Goal: Task Accomplishment & Management: Use online tool/utility

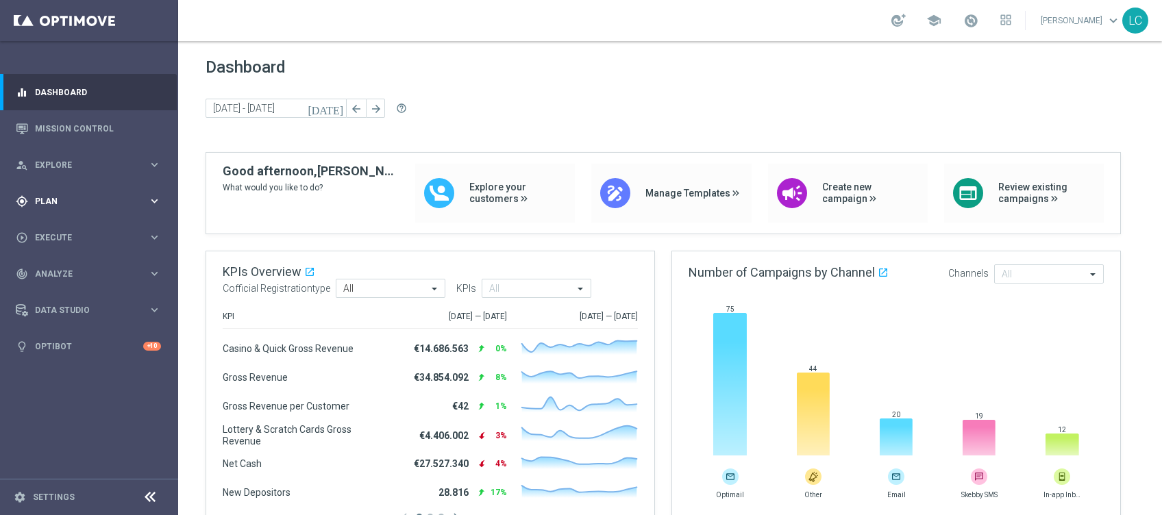
click at [56, 195] on div "gps_fixed Plan" at bounding box center [82, 201] width 132 height 12
click at [55, 271] on span "Templates" at bounding box center [85, 271] width 98 height 8
click at [59, 293] on link "Optimail" at bounding box center [92, 291] width 100 height 11
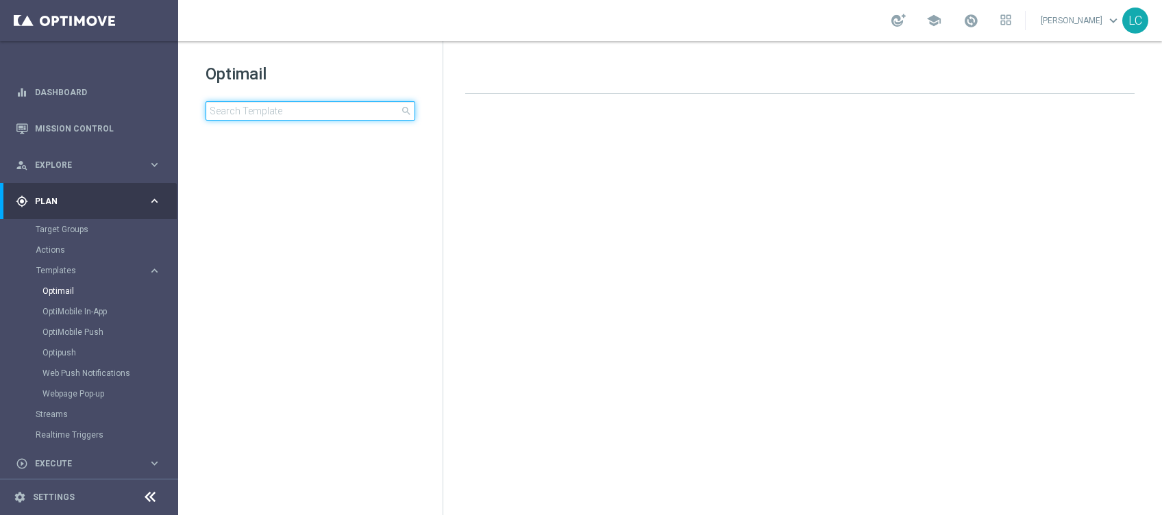
click at [296, 113] on input at bounding box center [311, 110] width 210 height 19
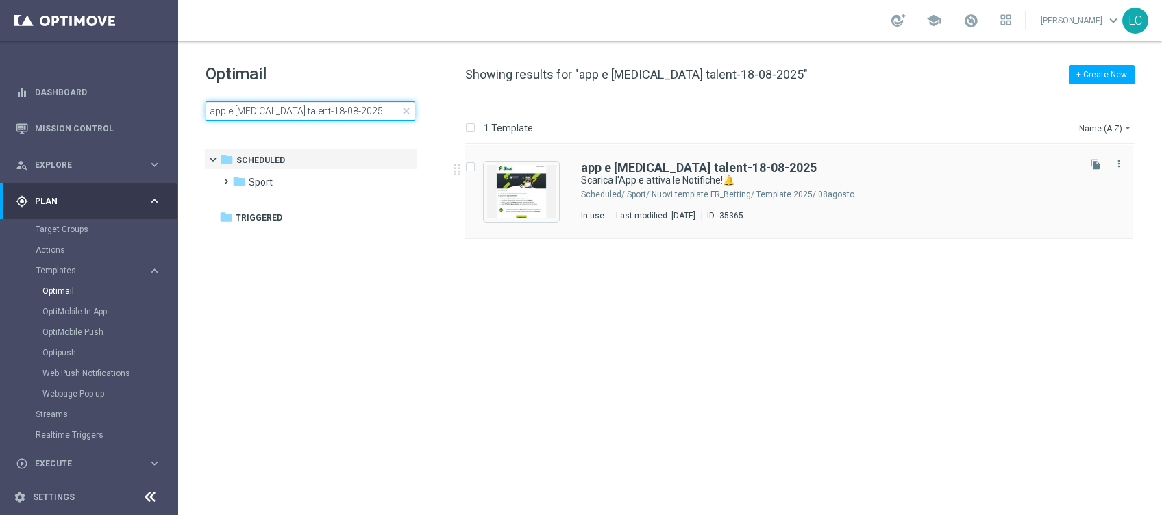
type input "app e [MEDICAL_DATA] talent-18-08-2025"
click at [722, 160] on div "app e [MEDICAL_DATA] talent-18-08-2025 Scarica l'App e attiva le Notifiche!🔔 Sc…" at bounding box center [799, 192] width 668 height 95
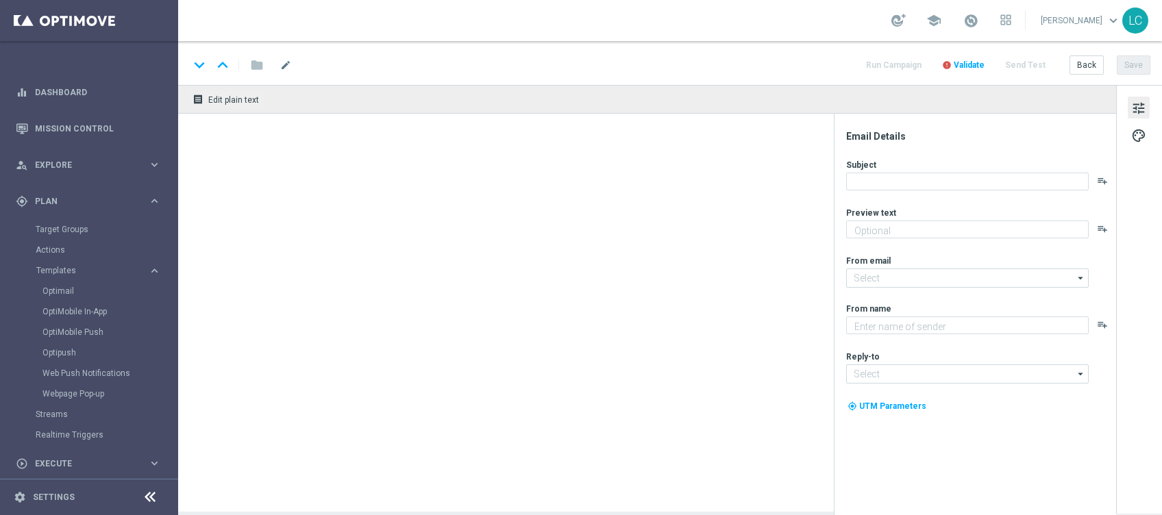
type textarea "2€ di bonus per te🎁"
type input "[EMAIL_ADDRESS][DOMAIN_NAME]"
type textarea "Sisal"
type input "[EMAIL_ADDRESS][DOMAIN_NAME]"
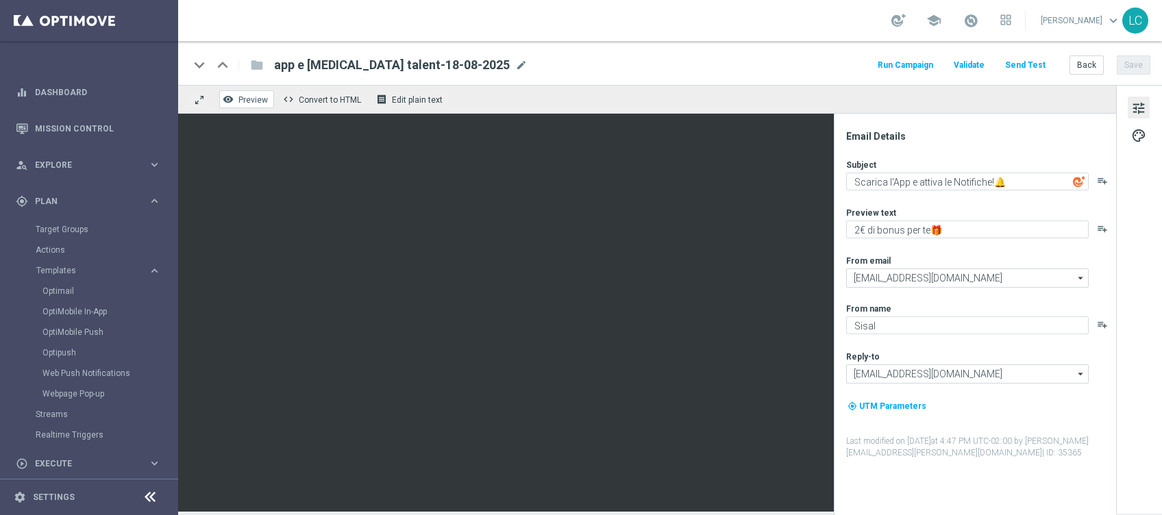
click at [254, 99] on span "Preview" at bounding box center [252, 100] width 29 height 10
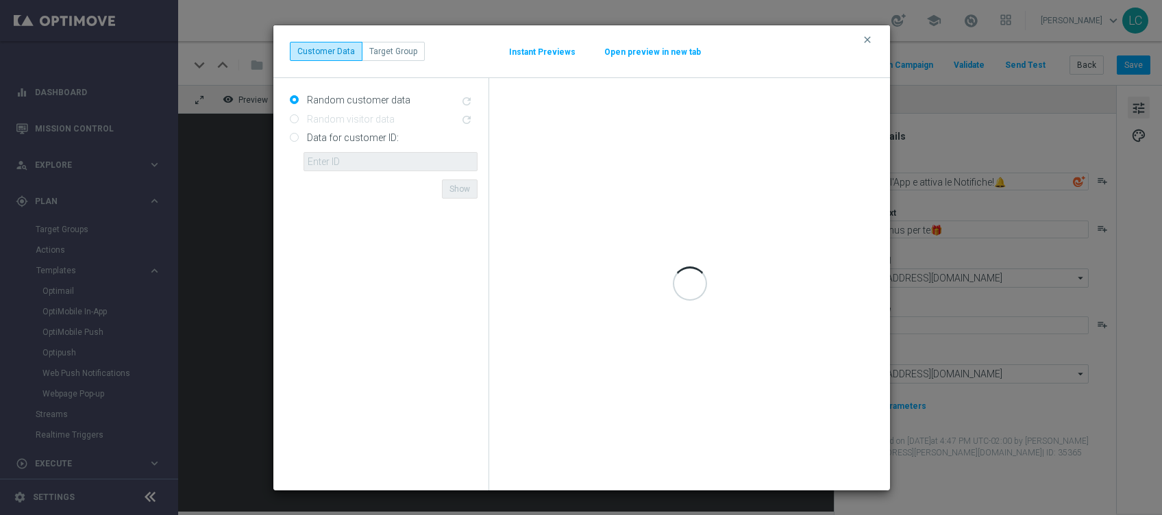
click at [861, 38] on div "clear Customer Data Target Group Instant Previews Open preview in new tab" at bounding box center [581, 51] width 617 height 53
click at [866, 36] on icon "clear" at bounding box center [867, 39] width 11 height 11
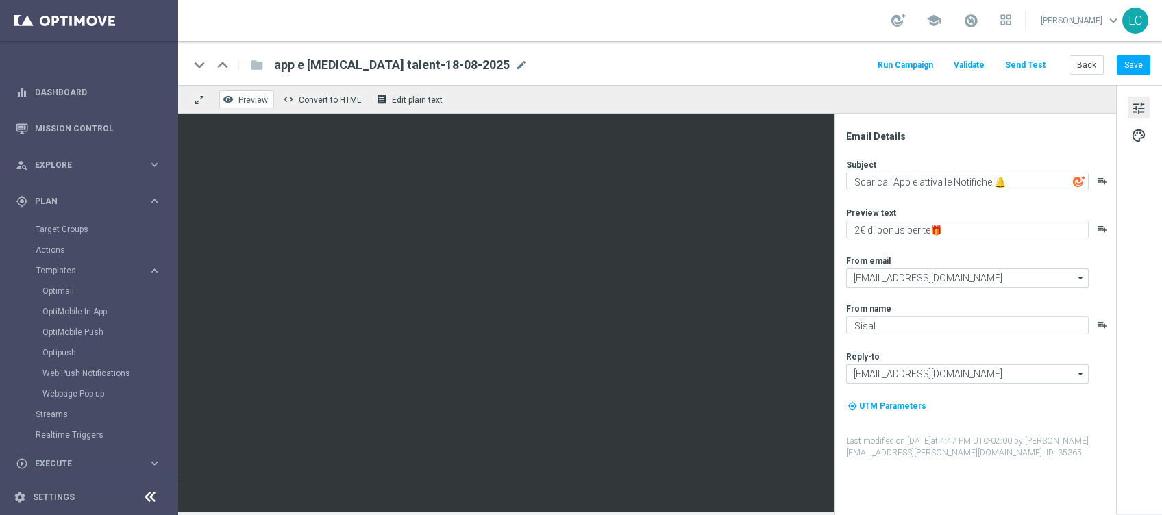
click at [241, 98] on span "Preview" at bounding box center [252, 100] width 29 height 10
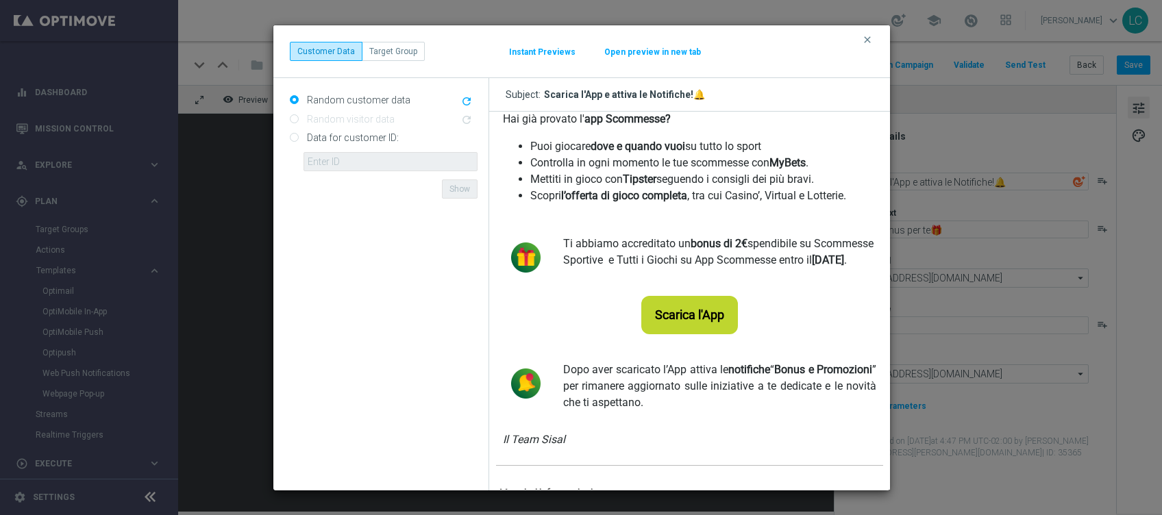
scroll to position [796, 0]
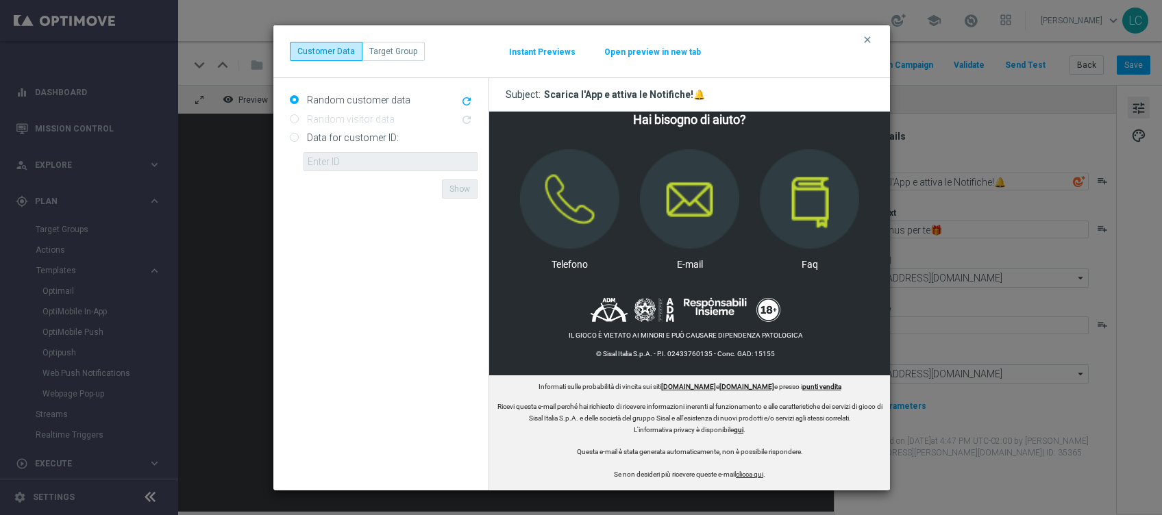
click at [548, 52] on button "Instant Previews" at bounding box center [542, 52] width 68 height 11
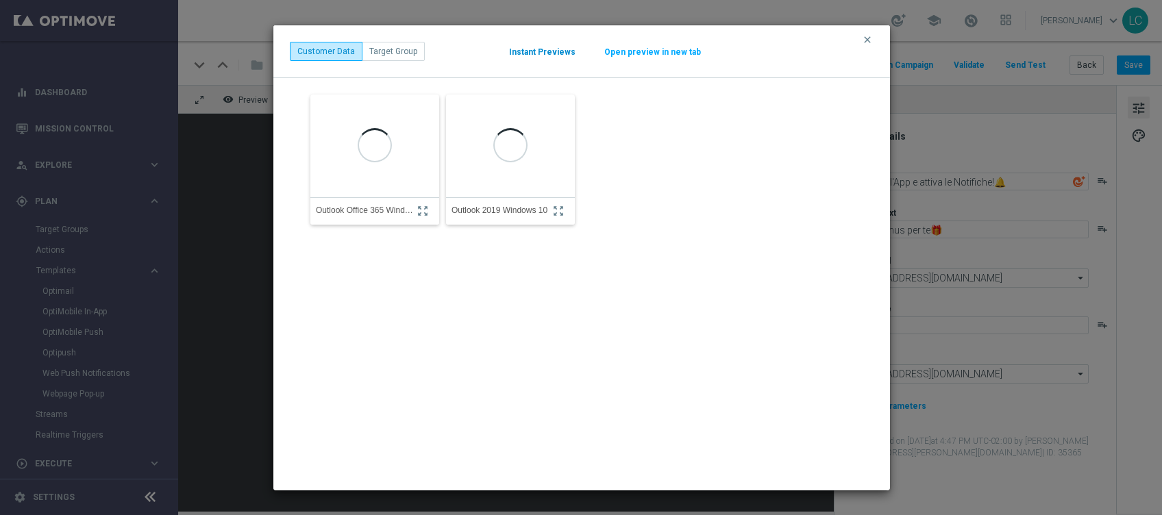
scroll to position [0, 0]
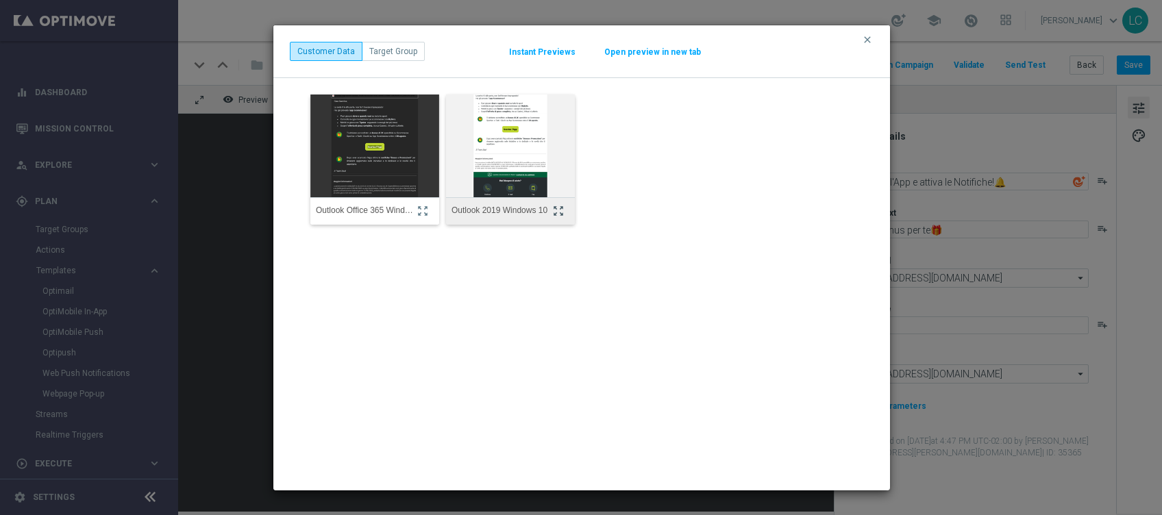
click at [557, 211] on icon "zoom_out_map" at bounding box center [558, 211] width 12 height 12
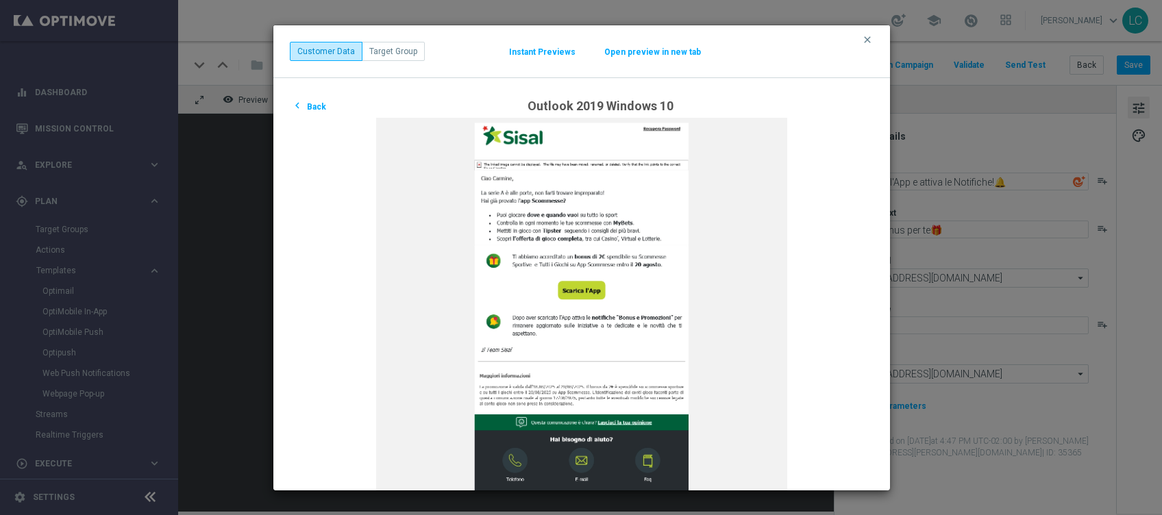
click at [321, 104] on button "chevron_left Back" at bounding box center [309, 106] width 38 height 16
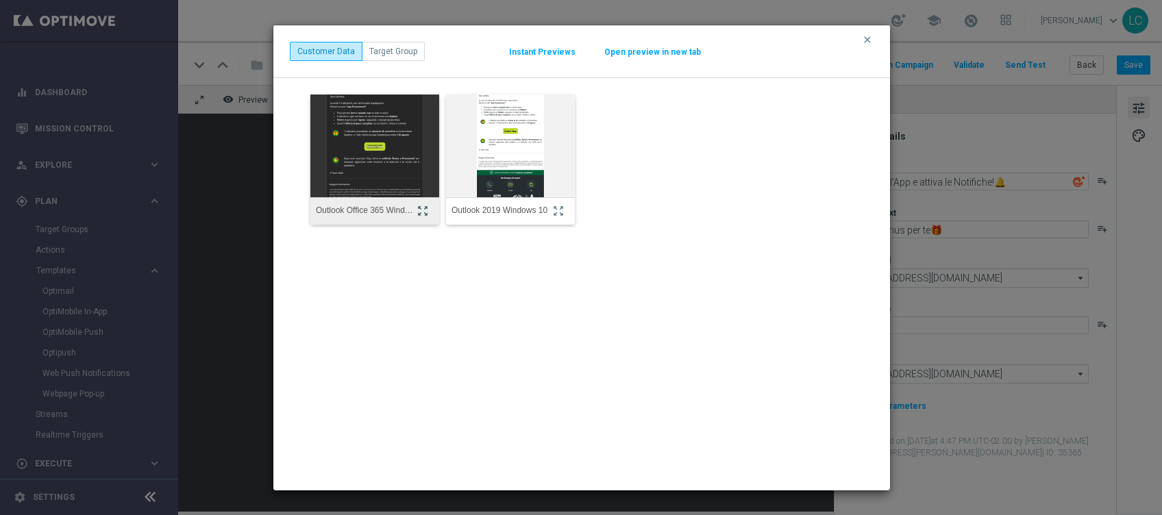
click at [417, 208] on icon "zoom_out_map" at bounding box center [423, 211] width 12 height 12
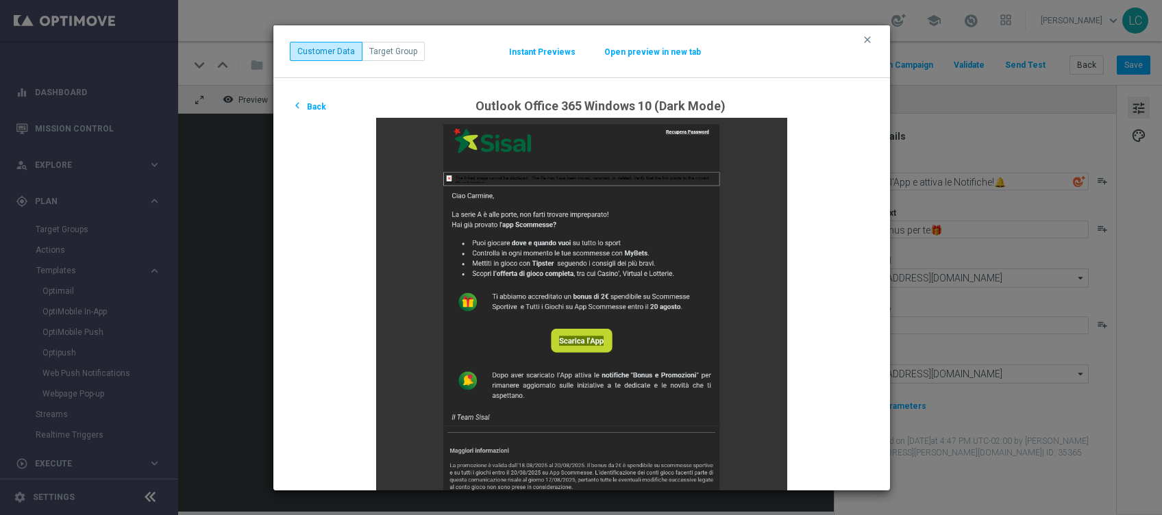
click at [290, 101] on button "chevron_left Back" at bounding box center [309, 106] width 38 height 16
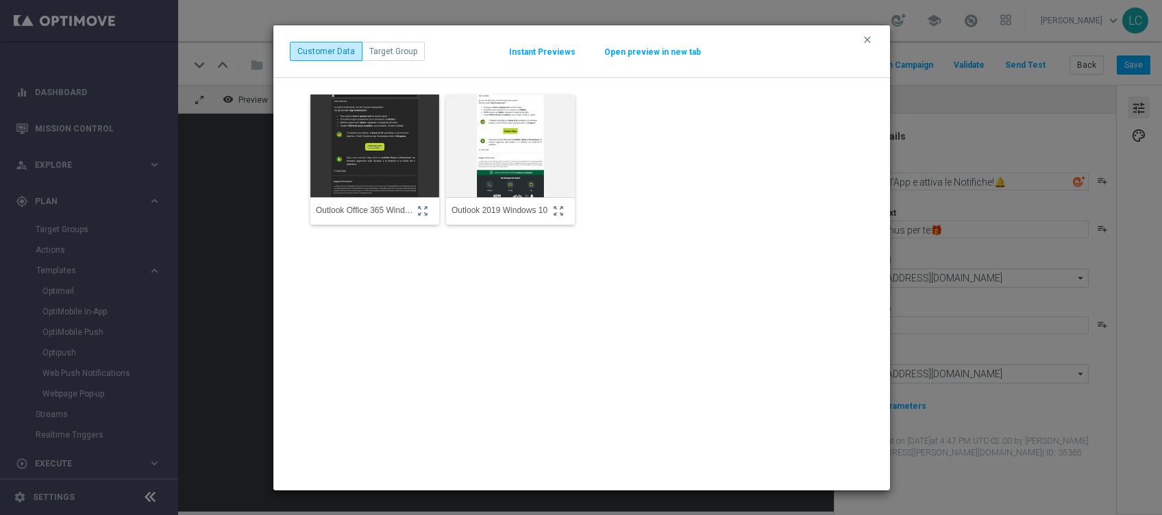
click at [669, 47] on button "Open preview in new tab" at bounding box center [653, 52] width 98 height 11
click at [533, 51] on button "Instant Previews" at bounding box center [542, 52] width 68 height 11
click at [672, 53] on button "Open preview in new tab" at bounding box center [653, 52] width 98 height 11
